Goal: Find specific page/section: Find specific page/section

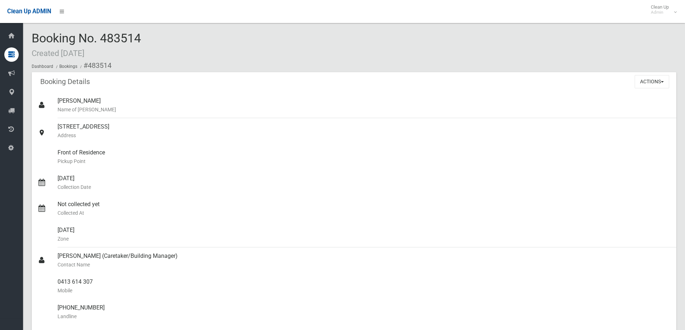
scroll to position [180, 0]
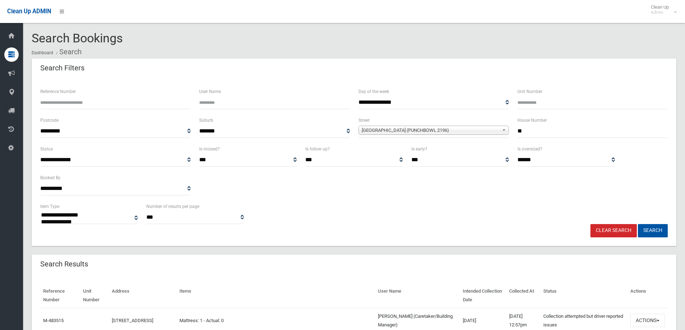
select select
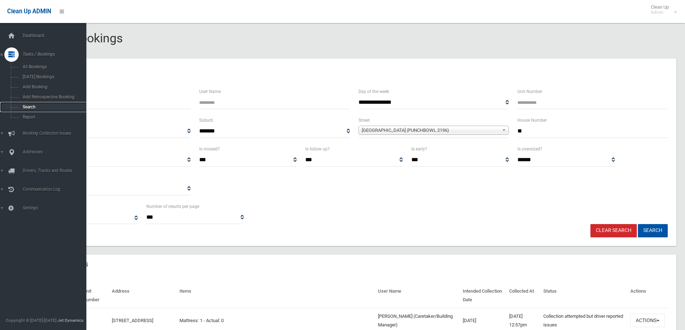
click at [25, 105] on span "Search" at bounding box center [52, 107] width 65 height 5
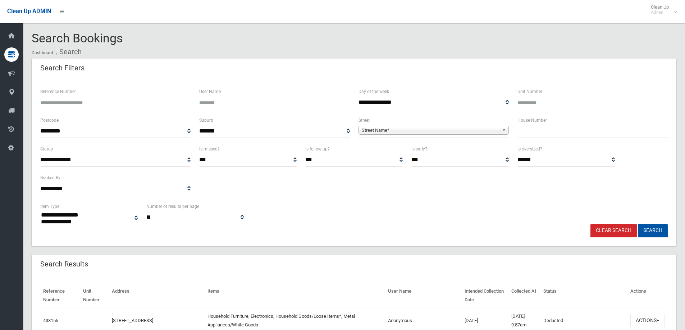
select select
click at [520, 129] on input "text" at bounding box center [592, 131] width 150 height 13
click at [533, 129] on input "text" at bounding box center [592, 131] width 150 height 13
type input "***"
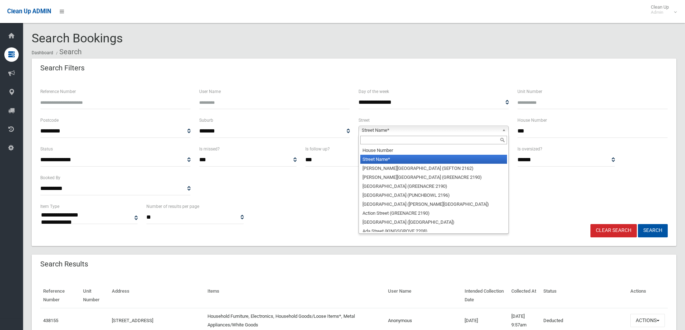
click at [377, 130] on span "Street Name*" at bounding box center [430, 130] width 137 height 9
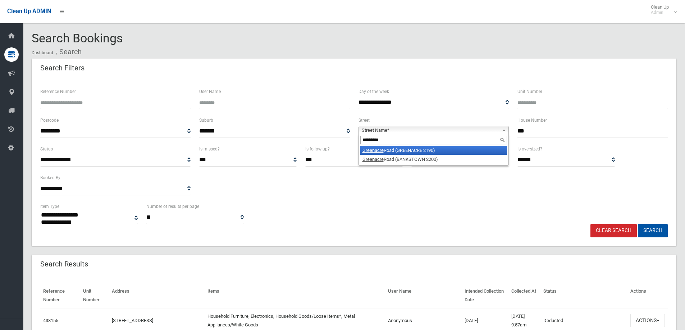
type input "*********"
click at [389, 150] on li "Greenacre Road (GREENACRE 2190)" at bounding box center [433, 150] width 147 height 9
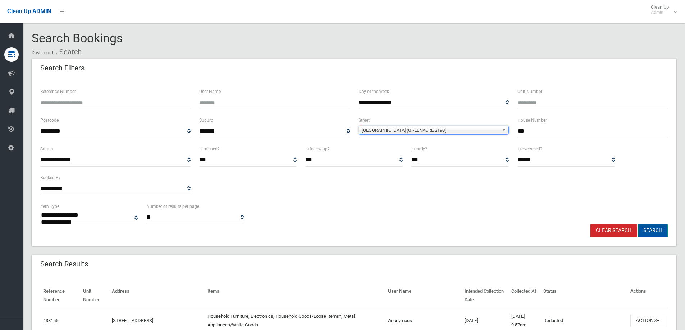
click at [656, 229] on button "Search" at bounding box center [653, 230] width 30 height 13
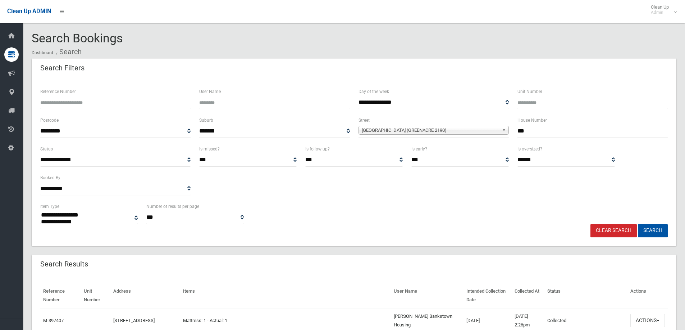
select select
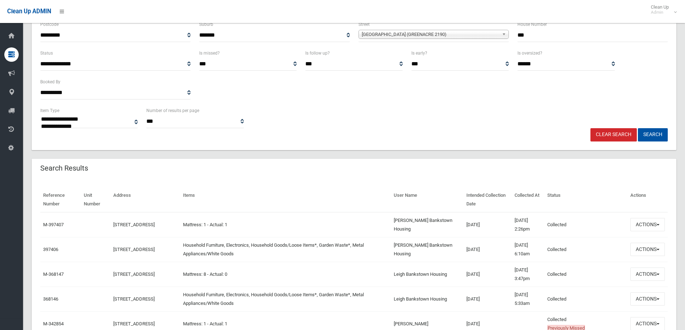
scroll to position [144, 0]
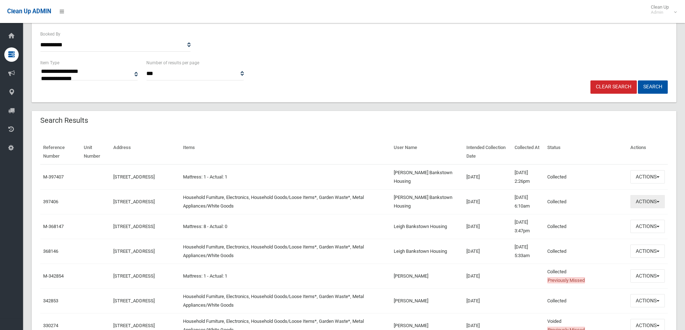
click at [643, 202] on button "Actions" at bounding box center [647, 201] width 35 height 13
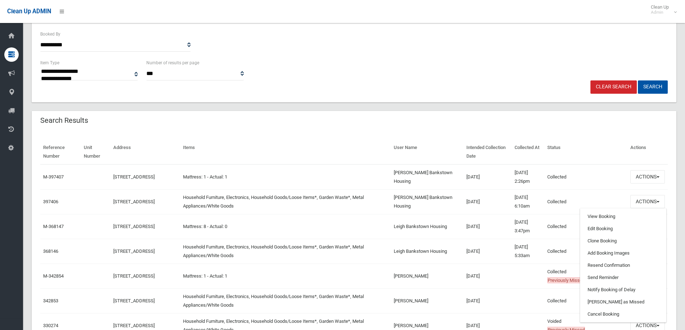
click at [361, 177] on td "Mattress: 1 - Actual: 1" at bounding box center [285, 177] width 211 height 25
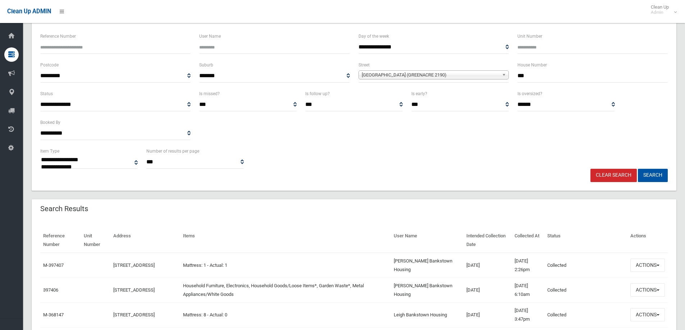
scroll to position [180, 0]
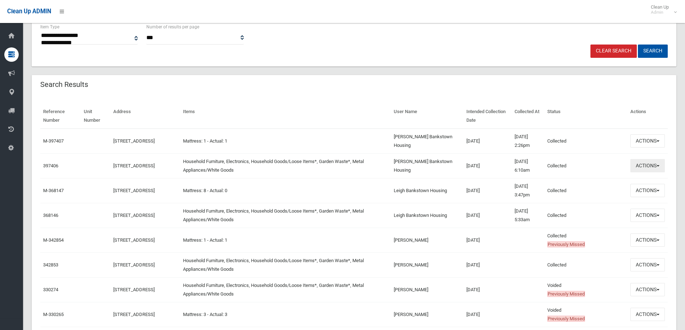
click at [643, 164] on button "Actions" at bounding box center [647, 165] width 35 height 13
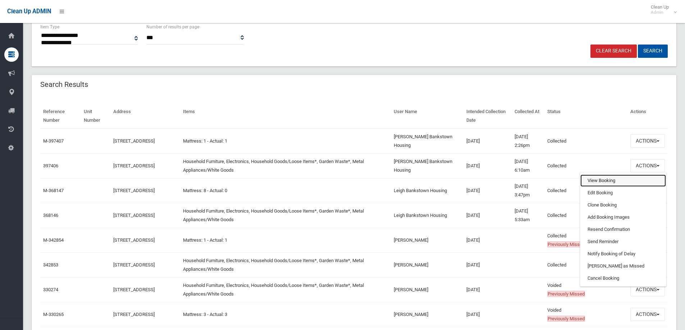
click at [594, 179] on link "View Booking" at bounding box center [623, 181] width 86 height 12
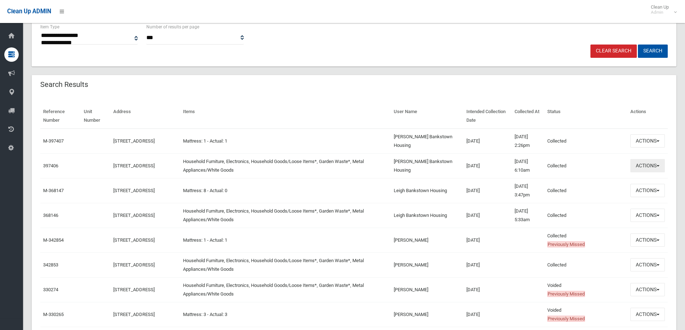
click at [640, 166] on button "Actions" at bounding box center [647, 165] width 35 height 13
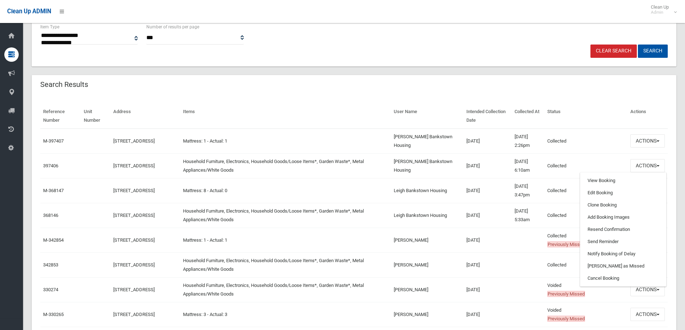
click at [351, 165] on td "Household Furniture, Electronics, Household Goods/Loose Items*, Garden Waste*, …" at bounding box center [285, 166] width 211 height 25
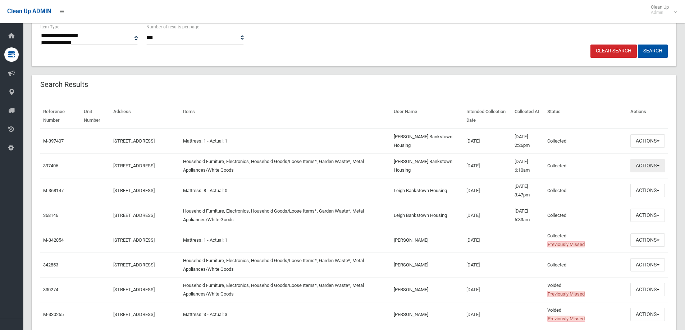
click at [647, 166] on button "Actions" at bounding box center [647, 165] width 35 height 13
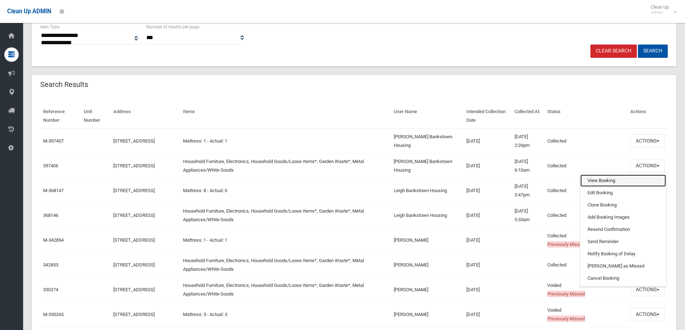
click at [595, 182] on link "View Booking" at bounding box center [623, 181] width 86 height 12
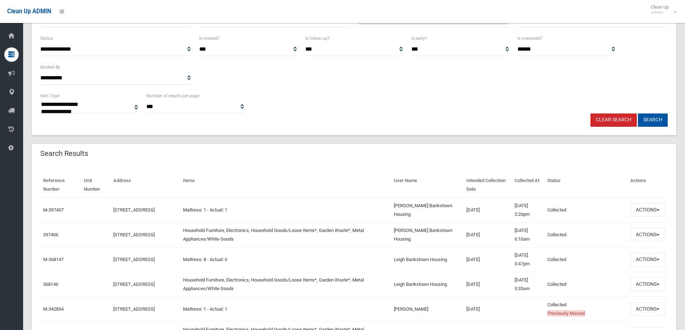
scroll to position [144, 0]
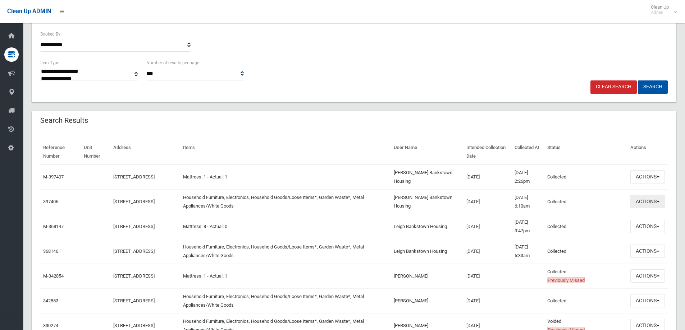
click at [651, 201] on button "Actions" at bounding box center [647, 201] width 35 height 13
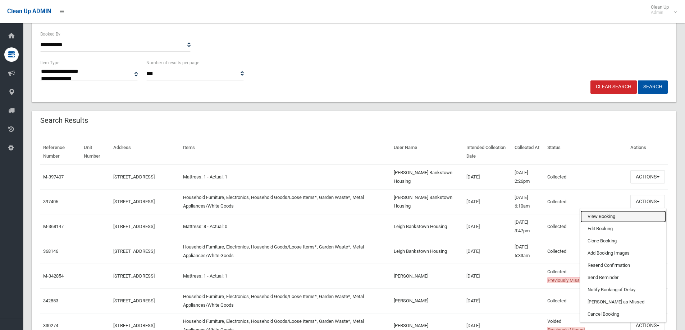
click at [597, 216] on link "View Booking" at bounding box center [623, 217] width 86 height 12
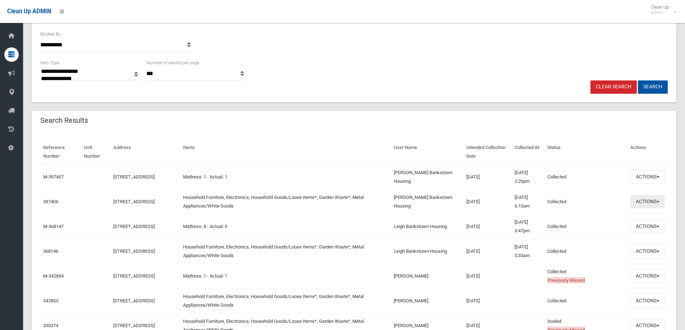
click at [649, 202] on button "Actions" at bounding box center [647, 201] width 35 height 13
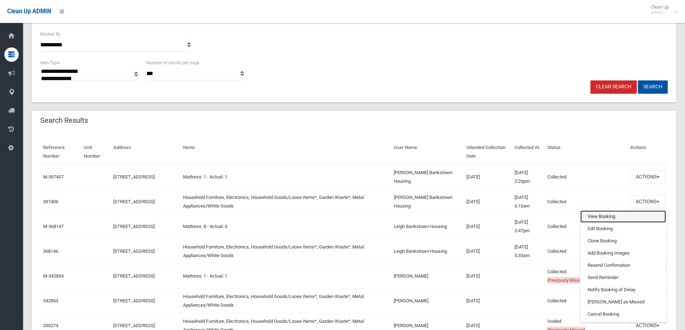
click at [592, 215] on link "View Booking" at bounding box center [623, 217] width 86 height 12
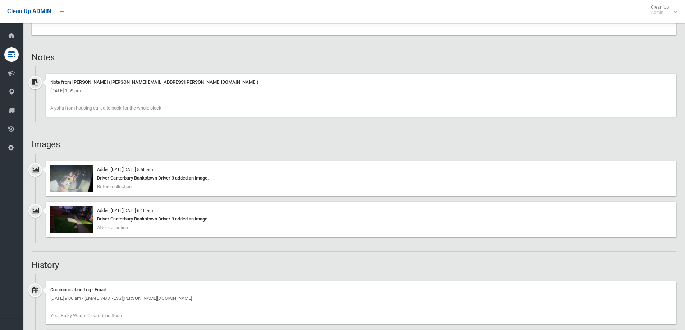
scroll to position [503, 0]
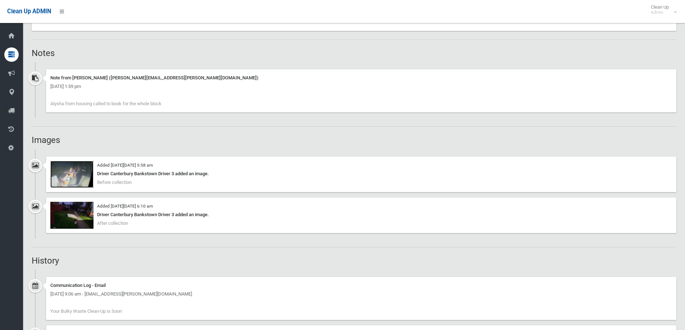
click at [64, 175] on img at bounding box center [71, 174] width 43 height 27
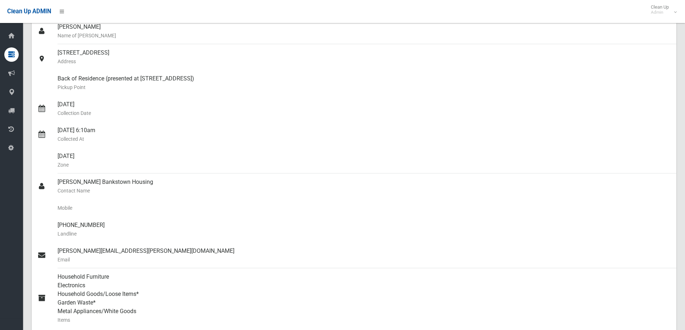
scroll to position [0, 0]
